Goal: Navigation & Orientation: Understand site structure

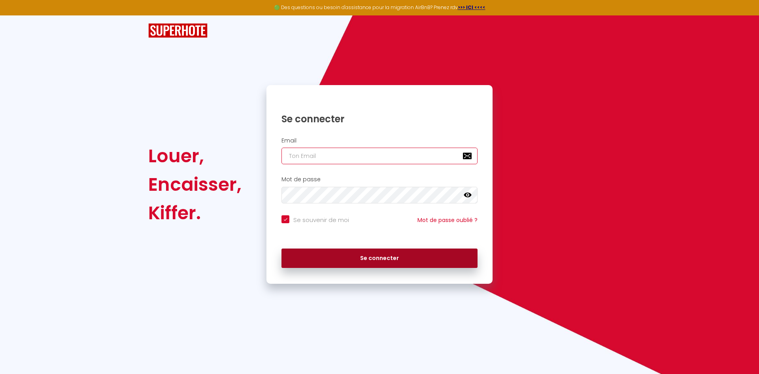
type input "[EMAIL_ADDRESS][DOMAIN_NAME]"
click at [363, 263] on button "Se connecter" at bounding box center [380, 258] width 196 height 20
checkbox input "true"
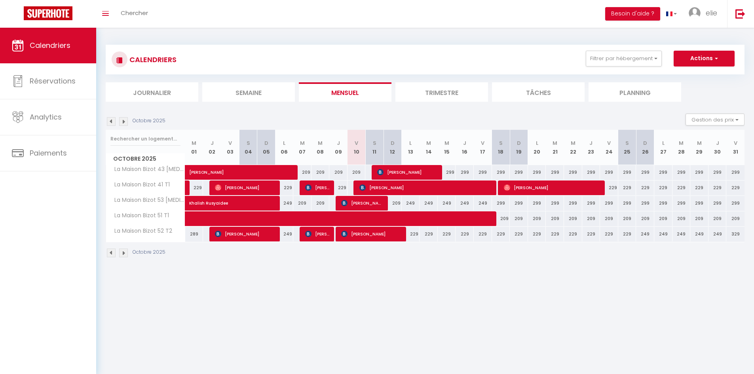
click at [443, 99] on li "Trimestre" at bounding box center [441, 91] width 93 height 19
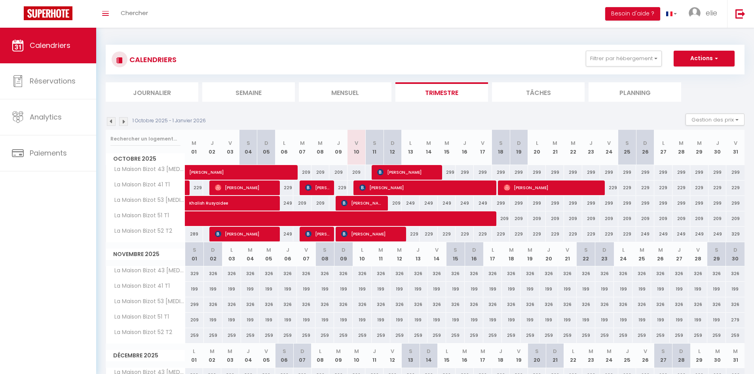
click at [350, 93] on li "Mensuel" at bounding box center [345, 91] width 93 height 19
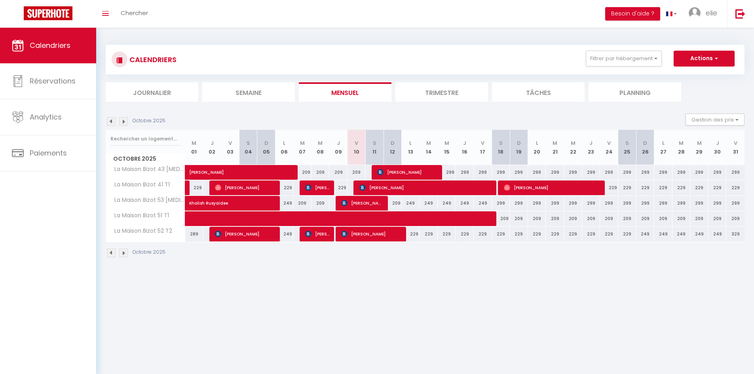
click at [109, 122] on img at bounding box center [111, 121] width 9 height 9
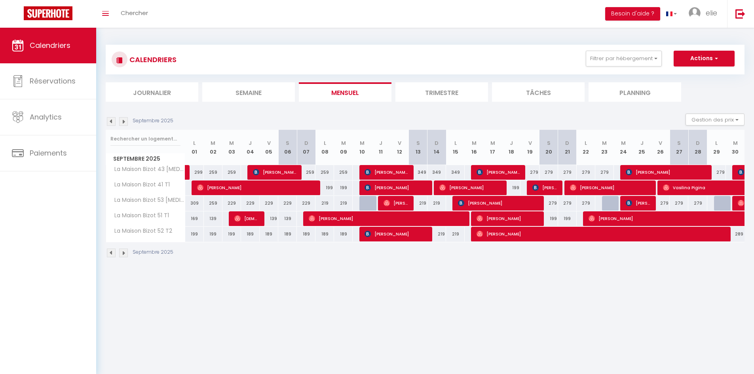
click at [109, 122] on img at bounding box center [111, 121] width 9 height 9
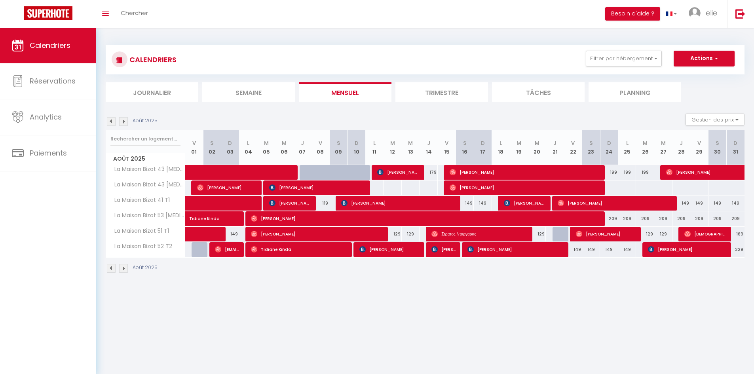
click at [109, 123] on img at bounding box center [111, 121] width 9 height 9
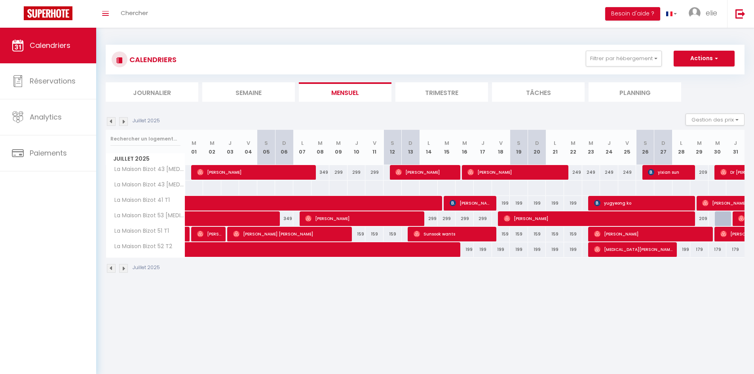
click at [121, 123] on img at bounding box center [123, 121] width 9 height 9
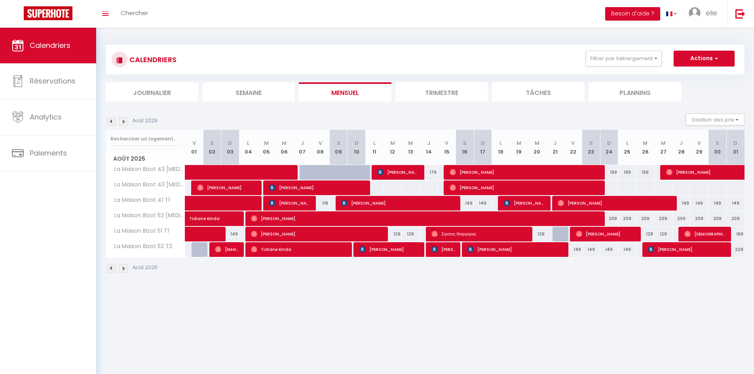
click at [121, 123] on img at bounding box center [123, 121] width 9 height 9
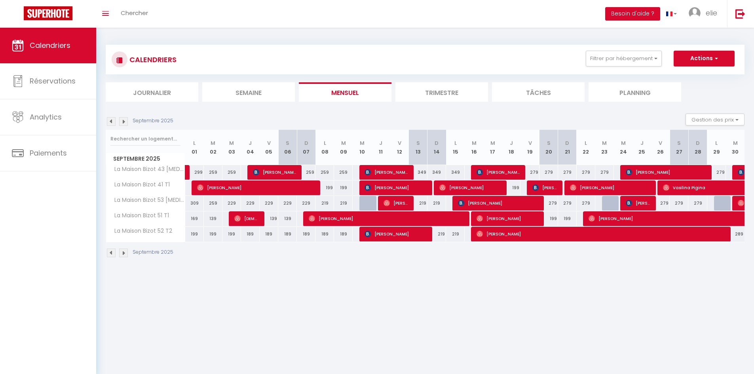
click at [121, 123] on img at bounding box center [123, 121] width 9 height 9
